Goal: Go to known website: Go to known website

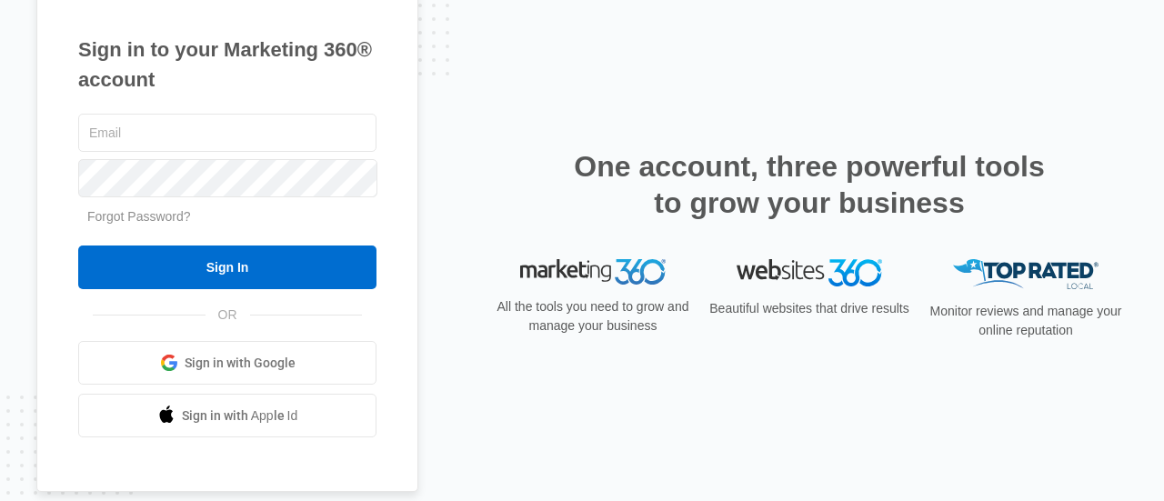
click at [272, 369] on span "Sign in with Google" at bounding box center [240, 363] width 111 height 19
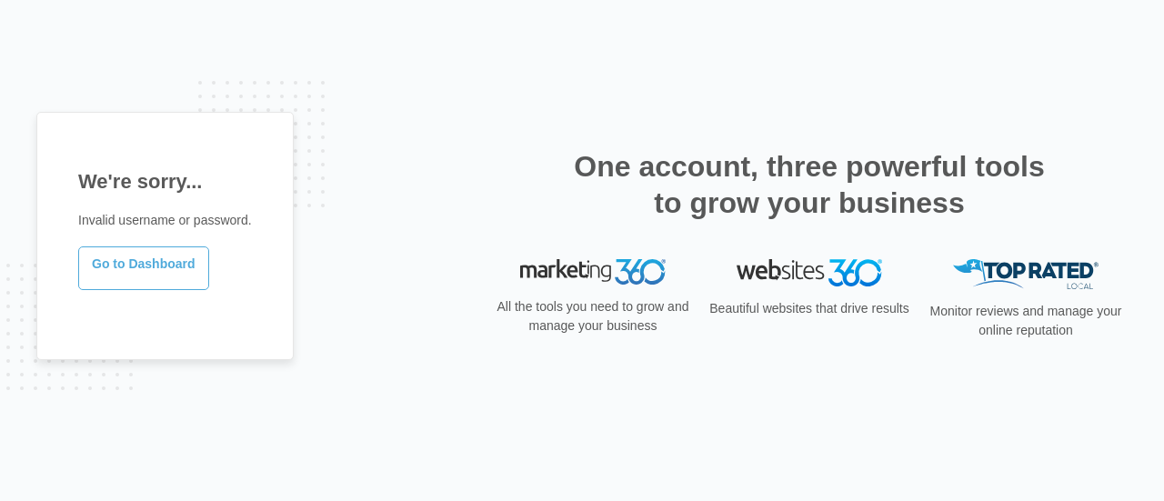
click at [141, 268] on link "Go to Dashboard" at bounding box center [143, 268] width 131 height 44
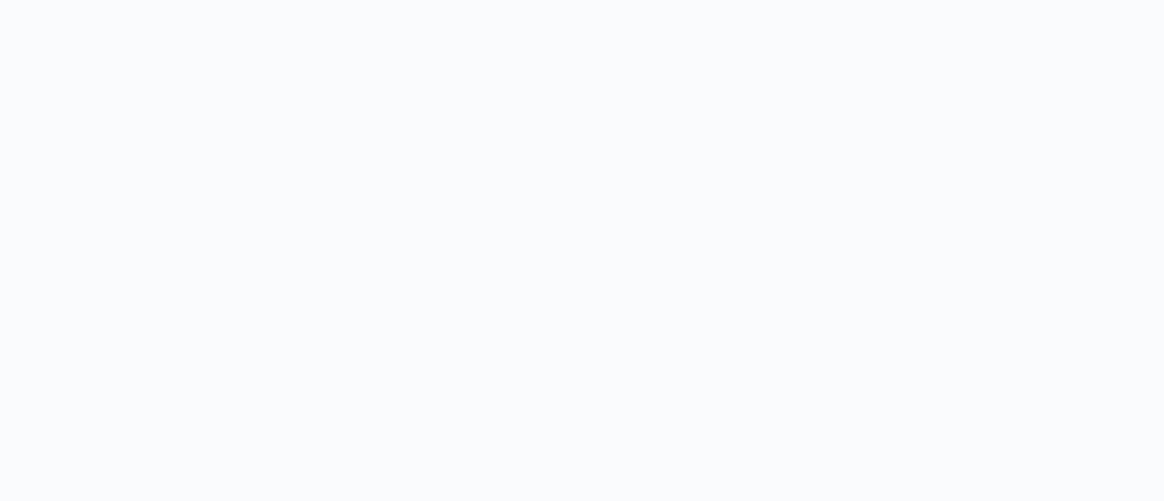
drag, startPoint x: 217, startPoint y: 279, endPoint x: 225, endPoint y: 353, distance: 74.0
